Goal: Find contact information

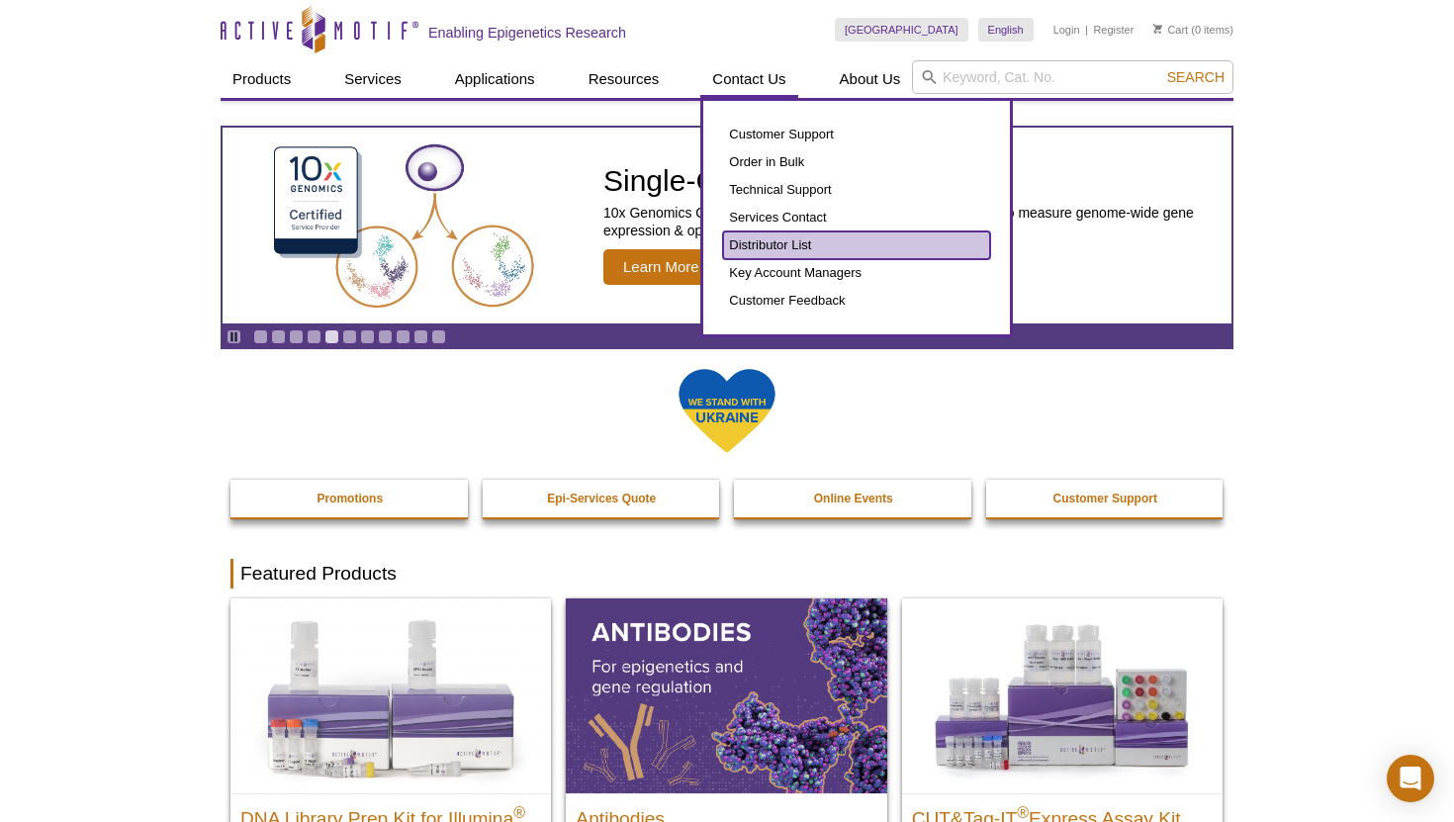
click at [815, 241] on link "Distributor List" at bounding box center [856, 245] width 267 height 28
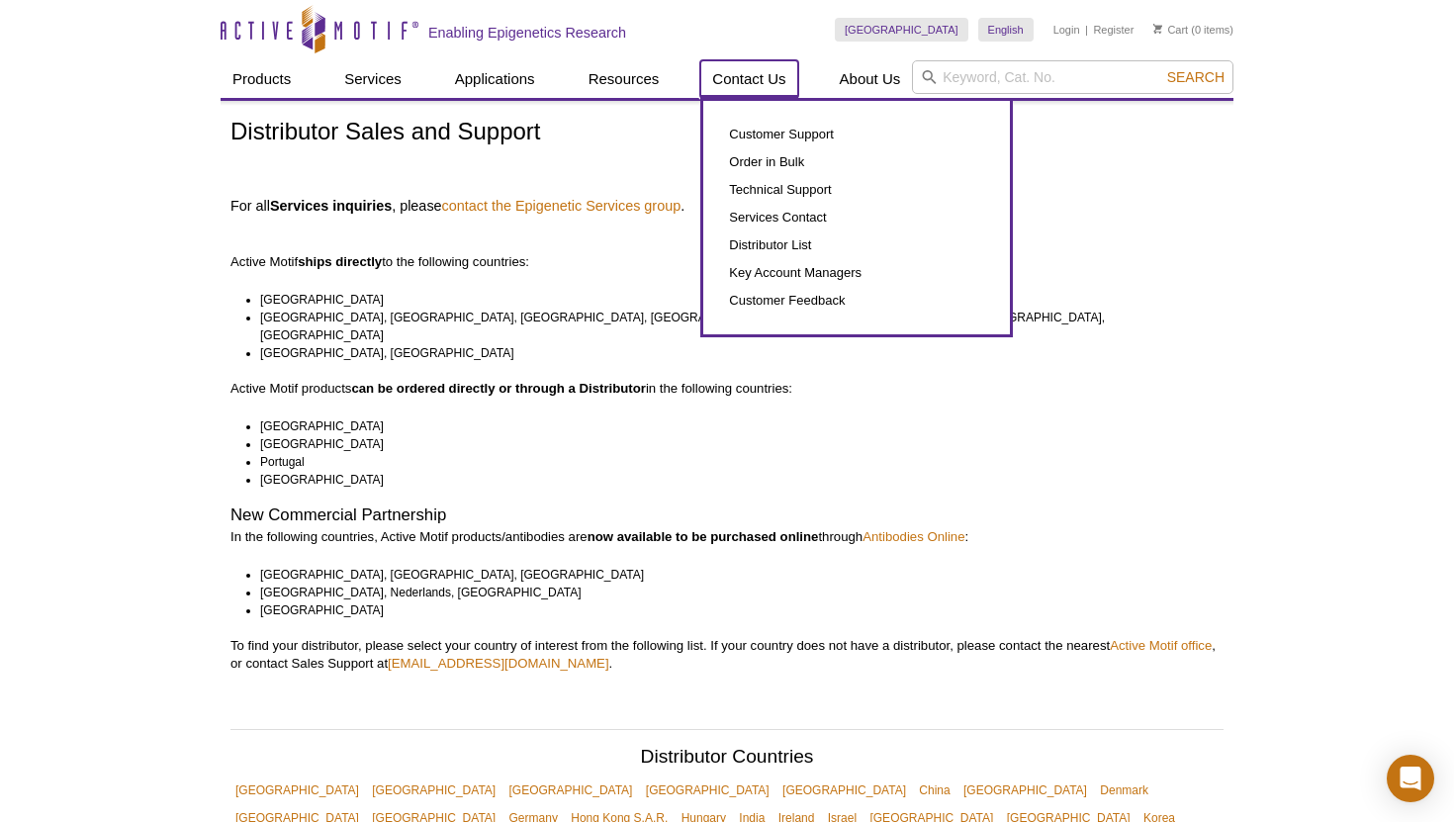
click at [749, 71] on link "Contact Us" at bounding box center [748, 79] width 97 height 38
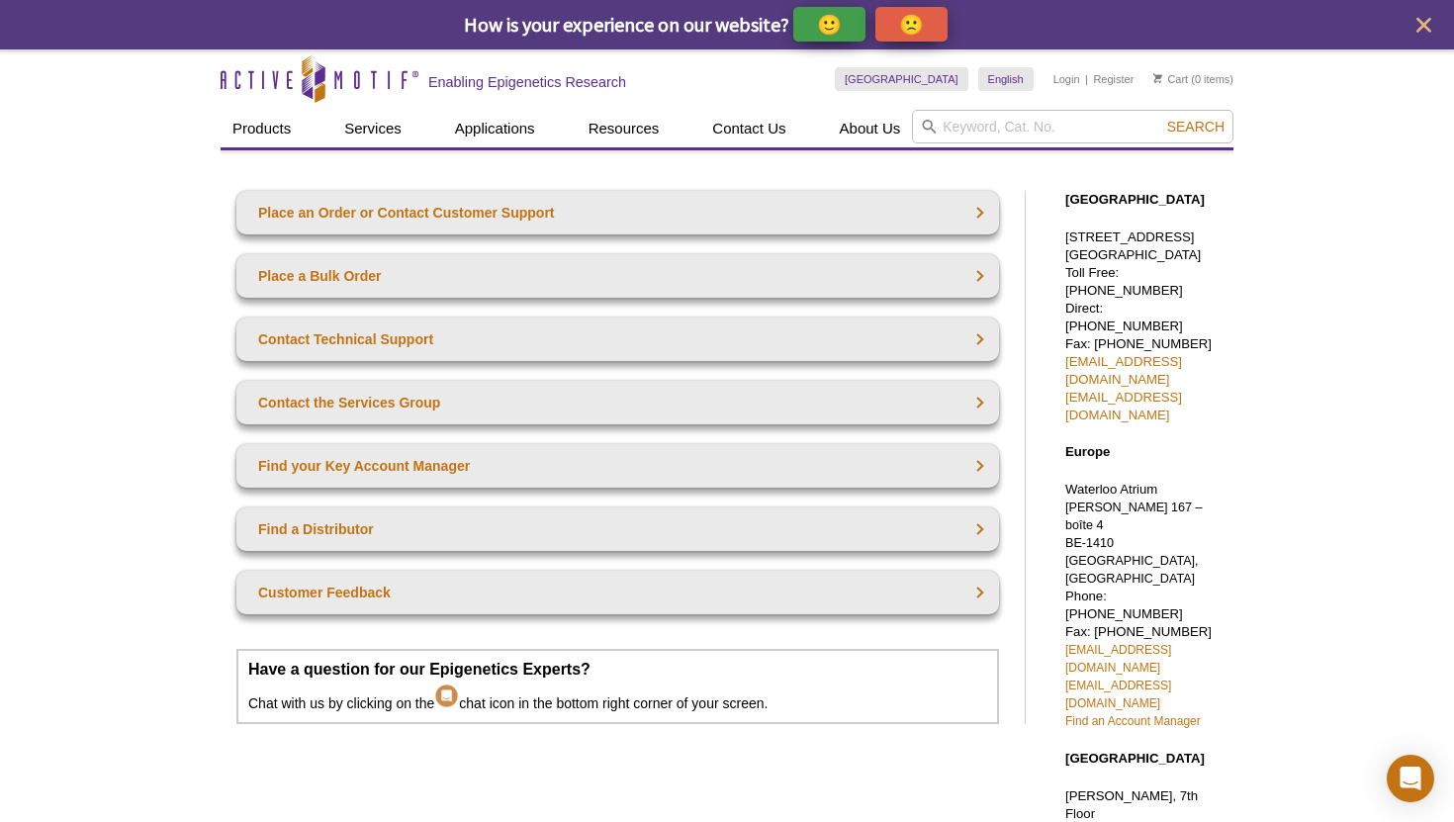
drag, startPoint x: 1059, startPoint y: 434, endPoint x: 1232, endPoint y: 502, distance: 186.0
click at [1232, 502] on div "North America 1914 Palomar Oaks Way, Suite 150 Carlsbad, CA 92008 Toll Free: 87…" at bounding box center [1139, 722] width 188 height 1102
click at [1248, 494] on div "Active Motif Logo Enabling Epigenetics Research 0 Search Skip to content Active…" at bounding box center [727, 769] width 1454 height 1441
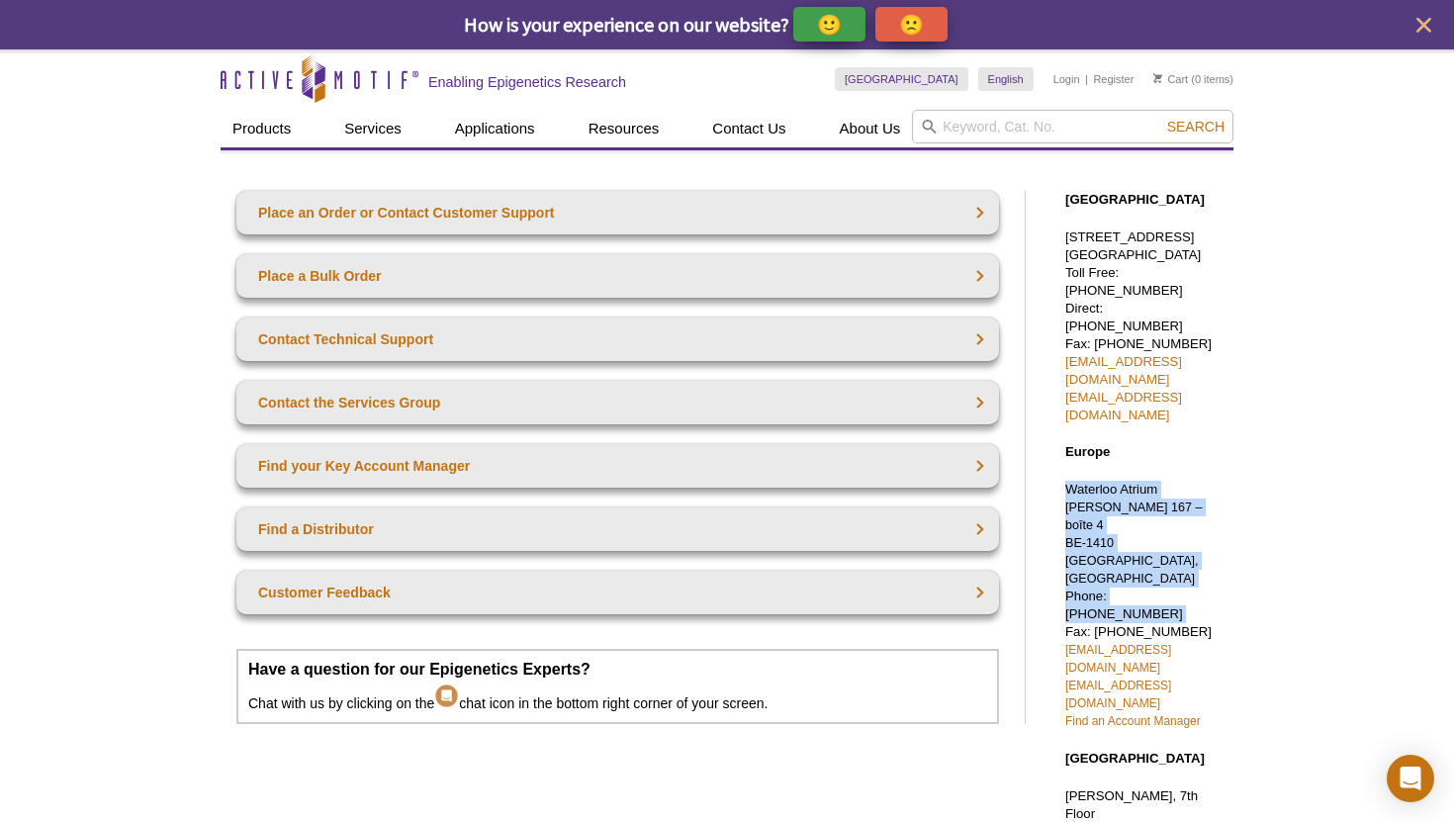
drag, startPoint x: 1248, startPoint y: 494, endPoint x: 1055, endPoint y: 433, distance: 202.3
click at [1055, 433] on div "Active Motif Logo Enabling Epigenetics Research 0 Search Skip to content Active…" at bounding box center [727, 769] width 1454 height 1441
copy p "Waterloo Atrium Drève Richelle 167 – boîte 4 BE-1410 Waterloo, Belgium Phone: +…"
